Goal: Find specific page/section: Find specific page/section

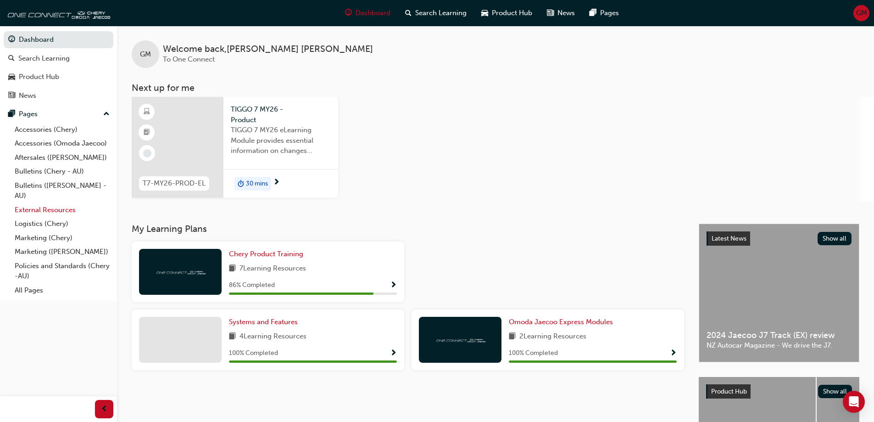
click at [34, 211] on link "External Resources" at bounding box center [62, 210] width 102 height 14
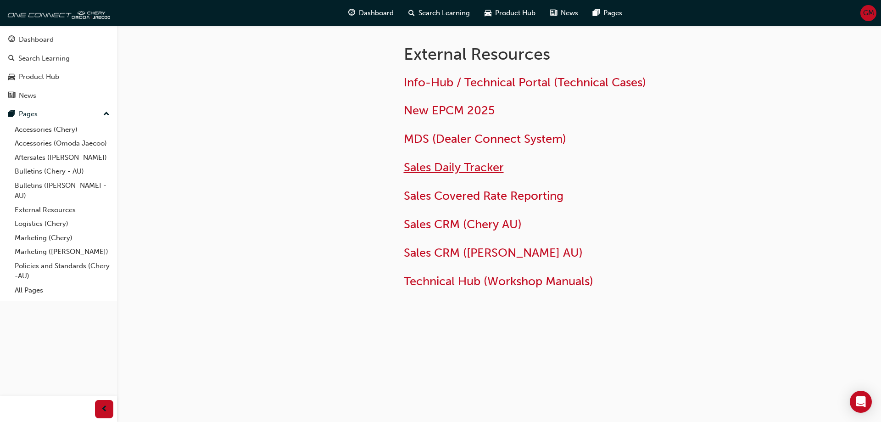
click at [480, 167] on span "Sales Daily Tracker" at bounding box center [454, 167] width 100 height 14
